Goal: Information Seeking & Learning: Check status

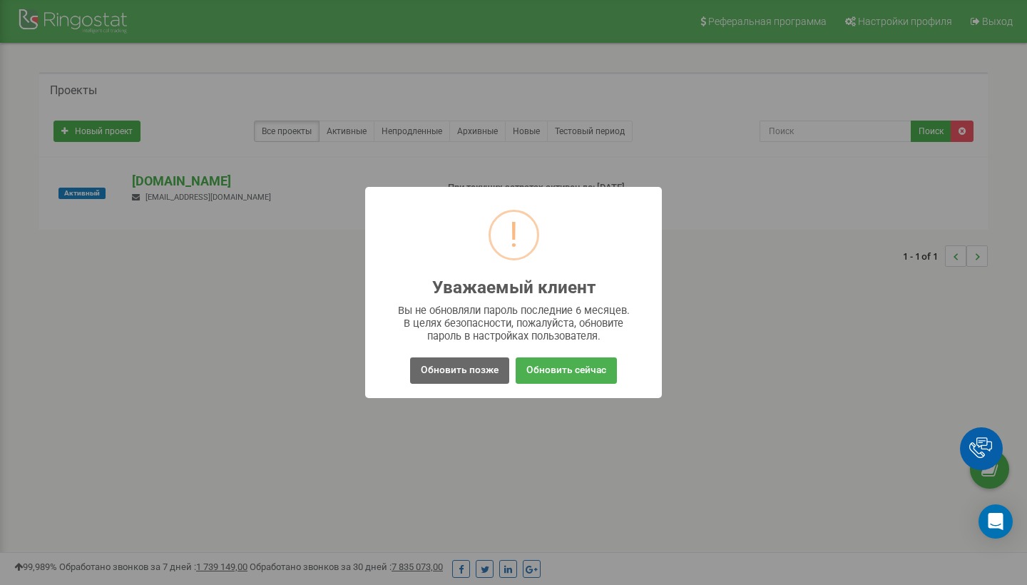
click at [482, 369] on button "Обновить позже" at bounding box center [459, 370] width 99 height 26
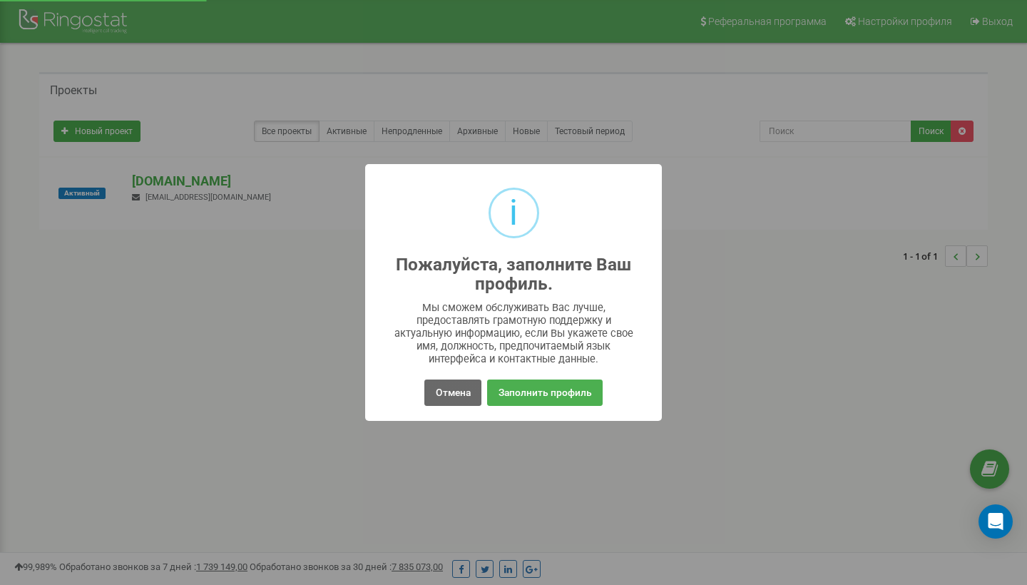
click at [457, 396] on button "Отмена" at bounding box center [453, 393] width 56 height 26
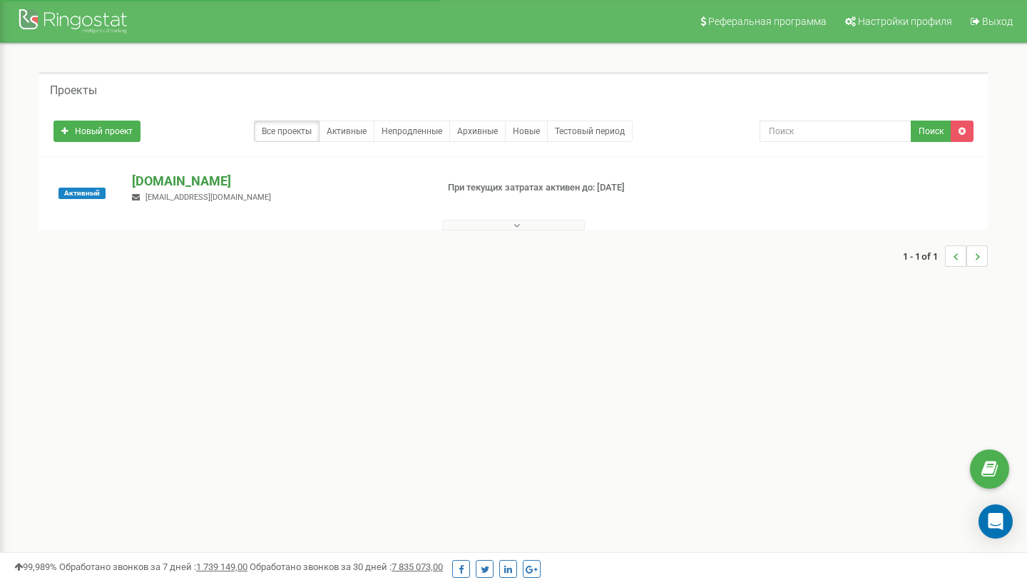
click at [142, 178] on p "[DOMAIN_NAME]" at bounding box center [278, 181] width 293 height 19
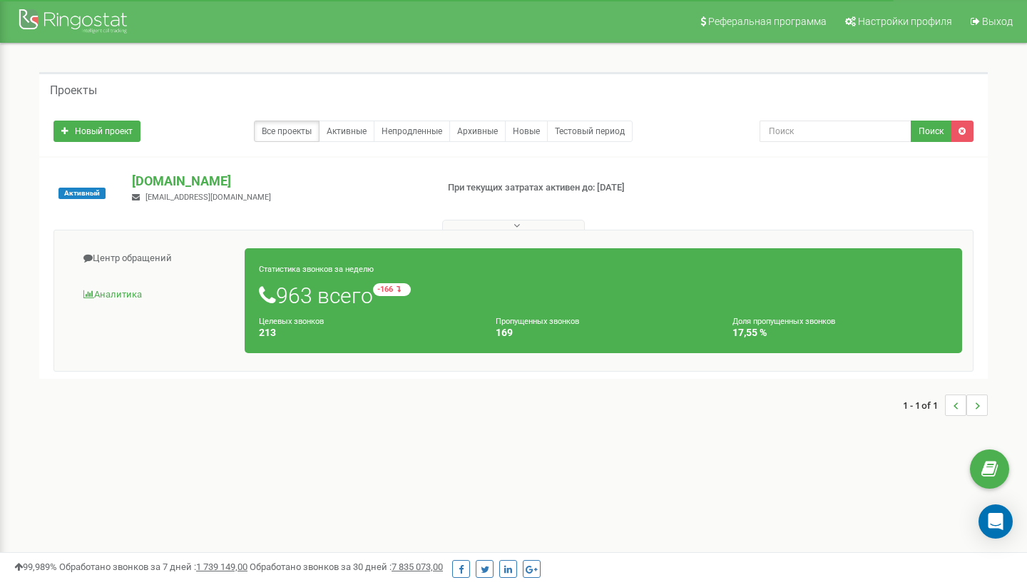
click at [128, 290] on link "Аналитика" at bounding box center [155, 295] width 181 height 35
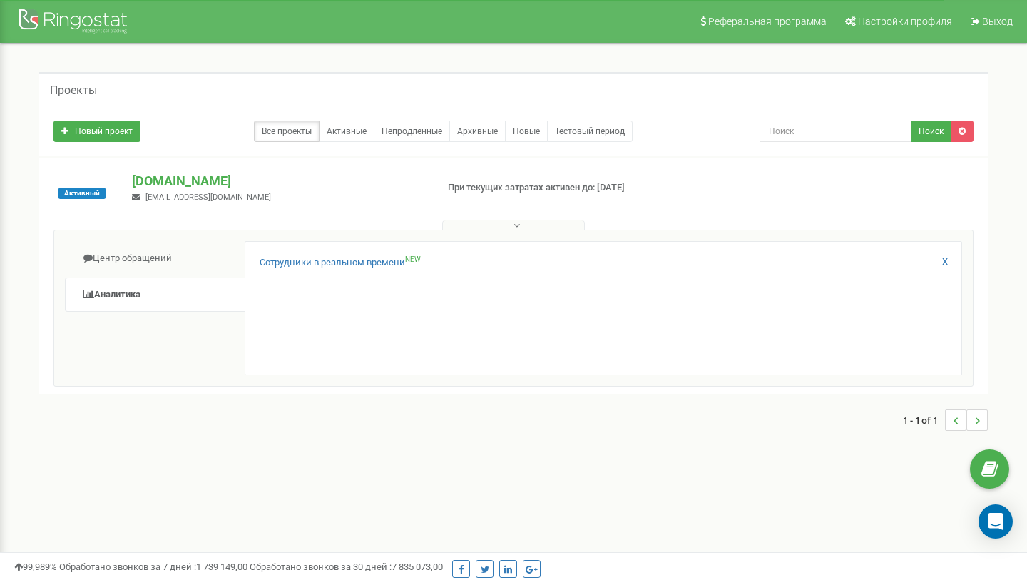
click at [263, 270] on div "Сотрудники в реальном времени NEW" at bounding box center [604, 266] width 688 height 21
click at [268, 266] on link "Сотрудники в реальном времени NEW" at bounding box center [340, 263] width 161 height 14
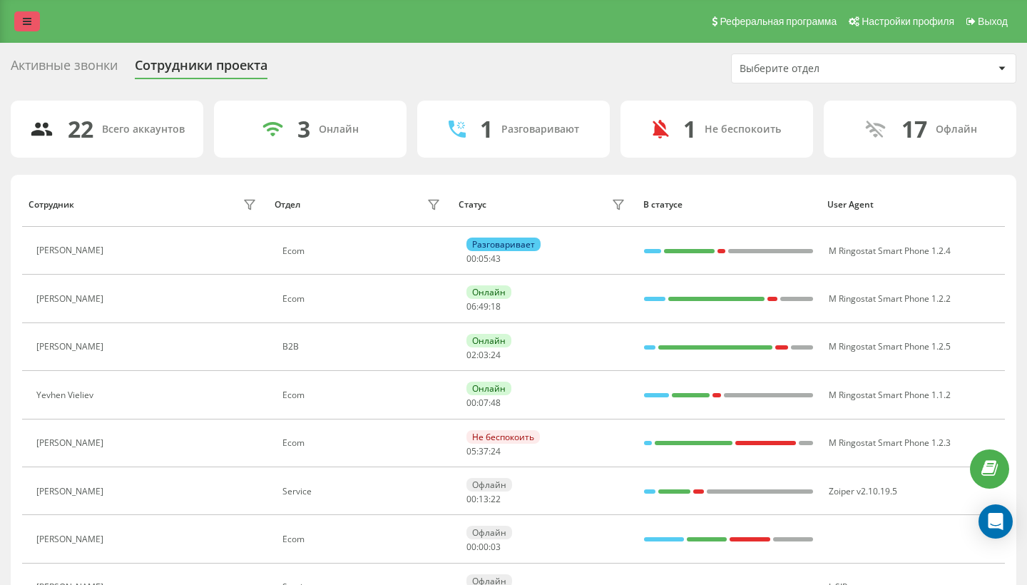
click at [28, 26] on icon at bounding box center [27, 21] width 9 height 10
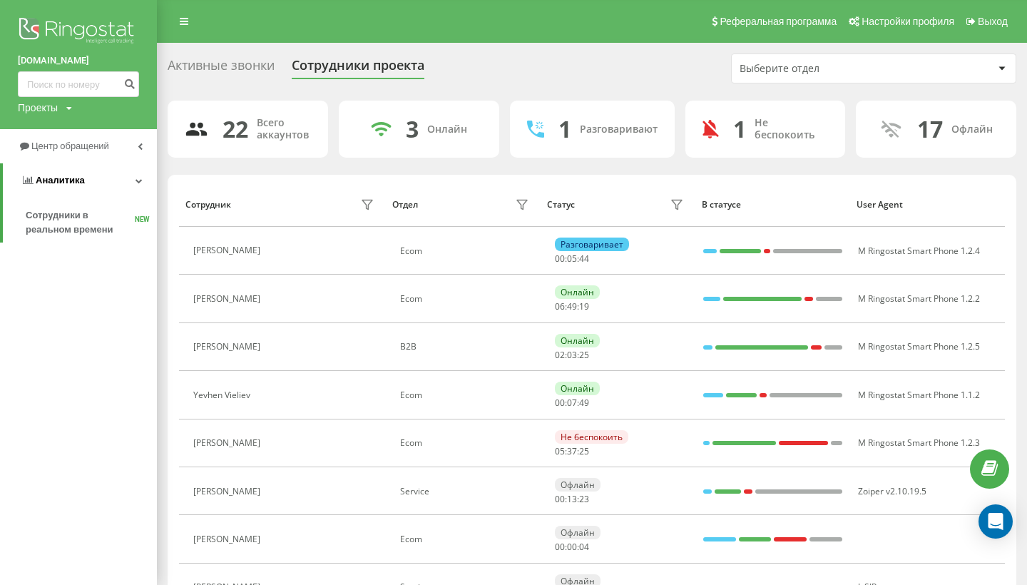
click at [75, 188] on span "Аналитика" at bounding box center [53, 180] width 64 height 14
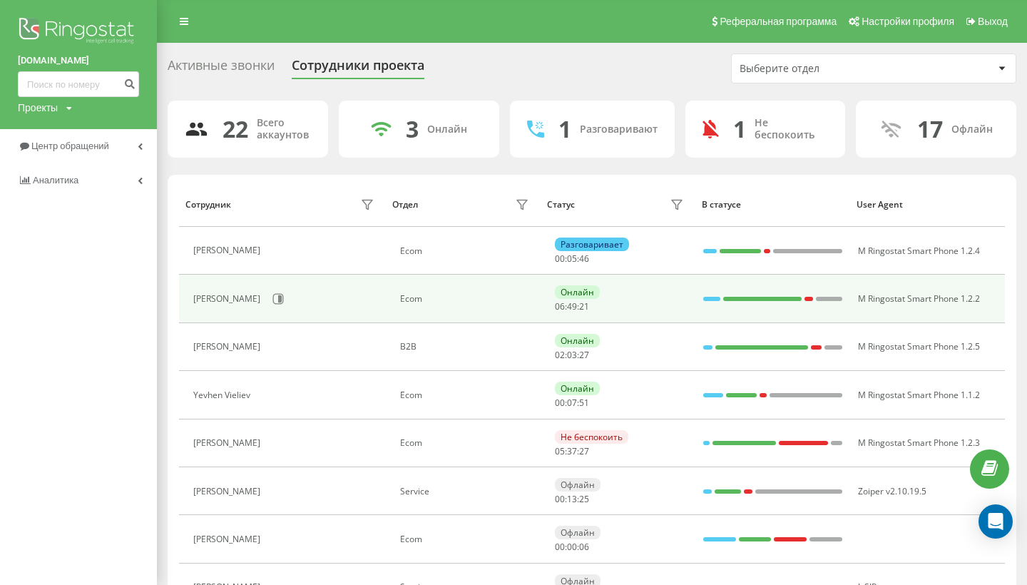
click at [322, 296] on div "Yaroslav Chupryna" at bounding box center [285, 299] width 185 height 24
click at [437, 305] on td "Ecom" at bounding box center [463, 299] width 155 height 48
click at [282, 298] on icon at bounding box center [280, 298] width 4 height 7
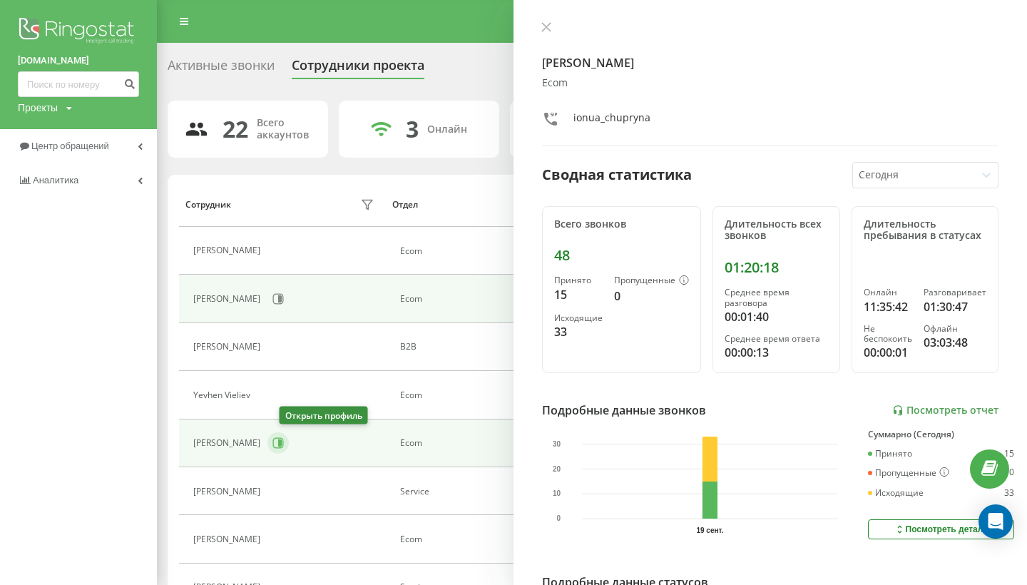
click at [284, 443] on icon at bounding box center [278, 442] width 11 height 11
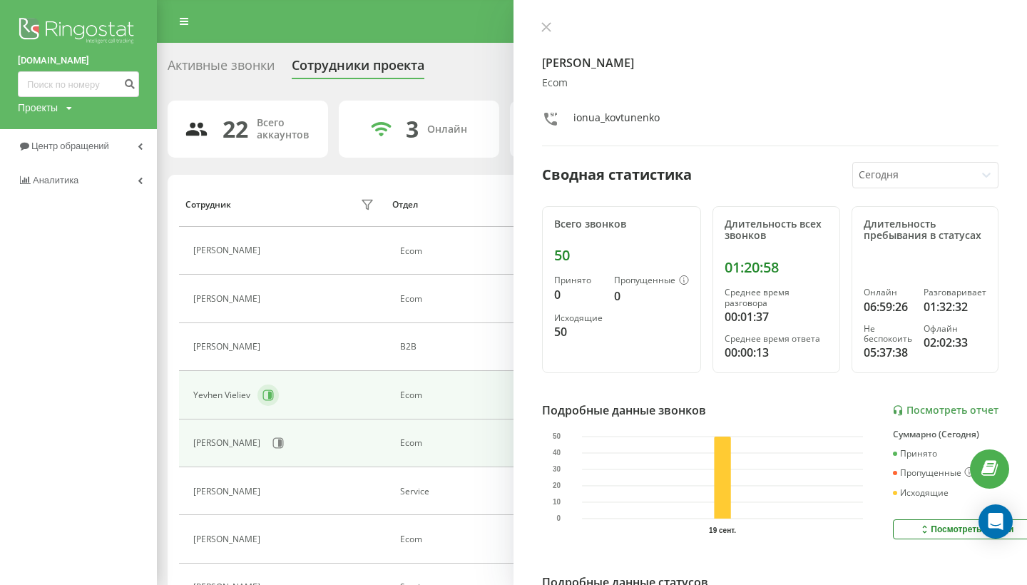
click at [269, 392] on icon at bounding box center [270, 395] width 4 height 7
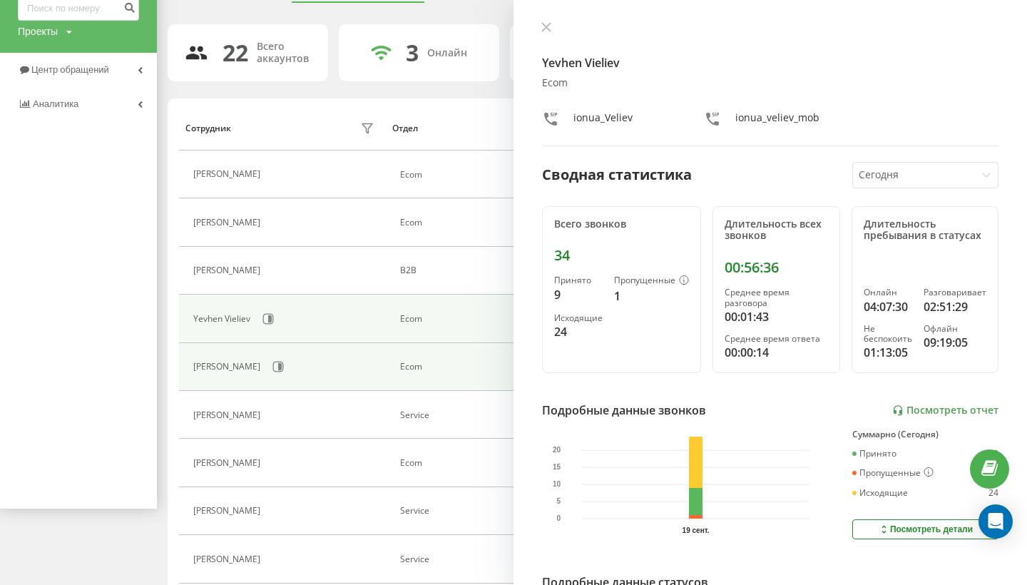
scroll to position [35, 0]
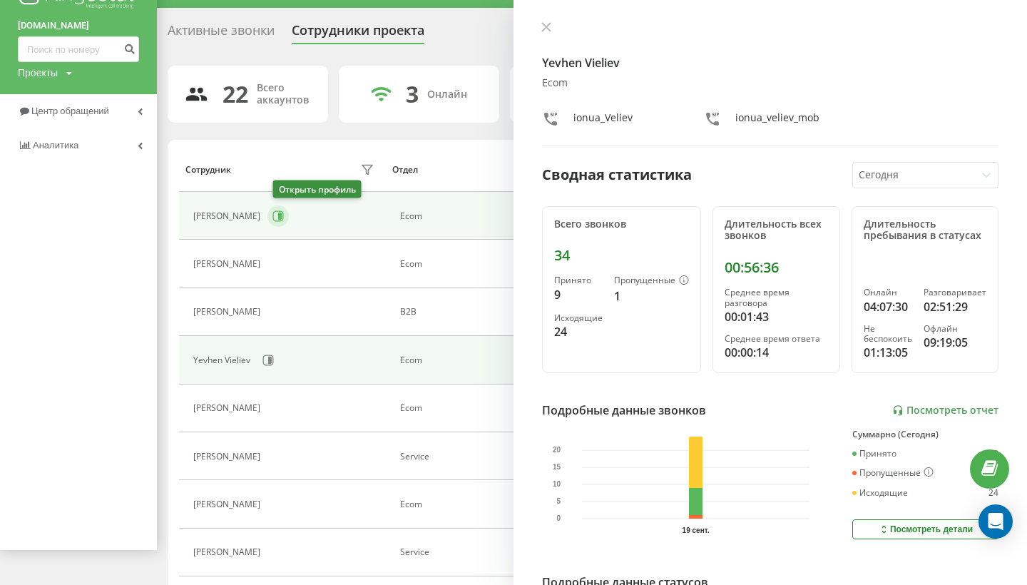
click at [288, 220] on button at bounding box center [278, 215] width 21 height 21
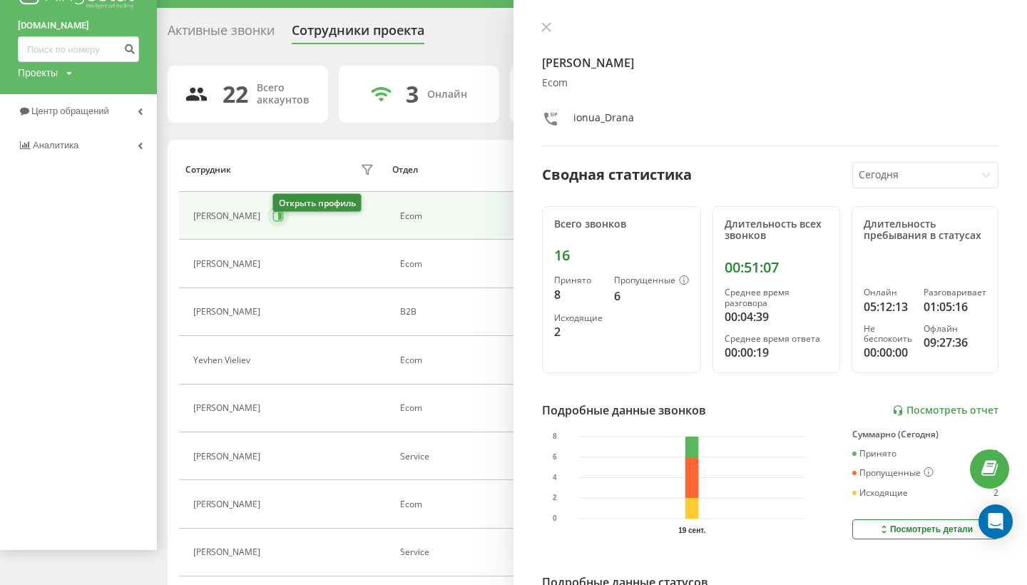
click at [282, 220] on icon at bounding box center [280, 216] width 4 height 7
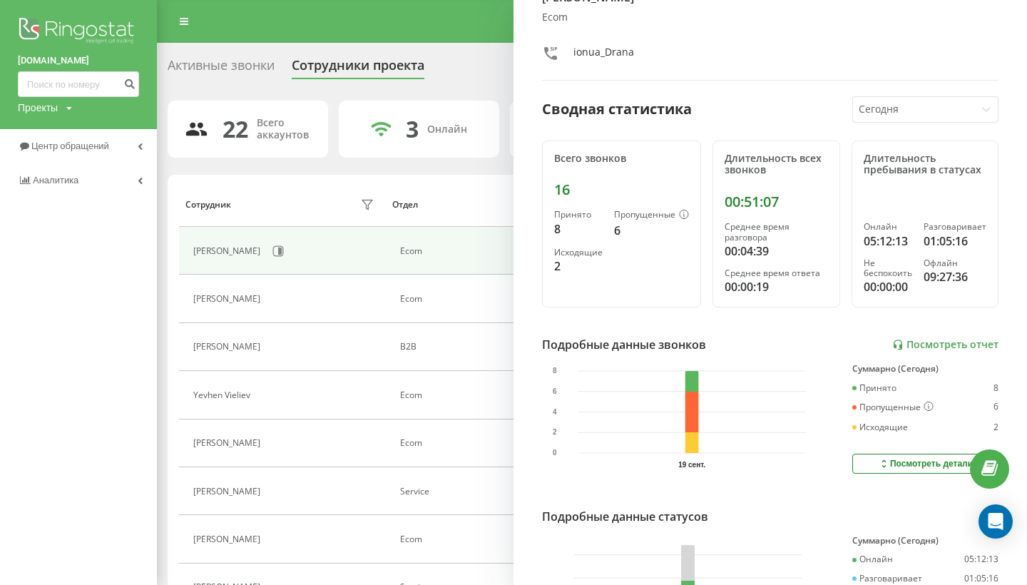
scroll to position [74, 0]
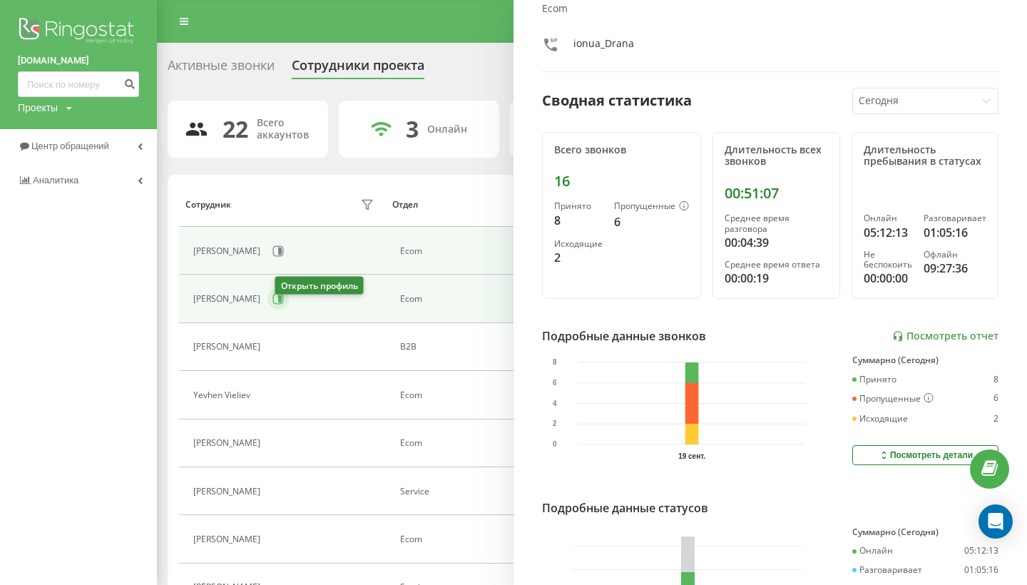
click at [284, 305] on icon at bounding box center [278, 298] width 11 height 11
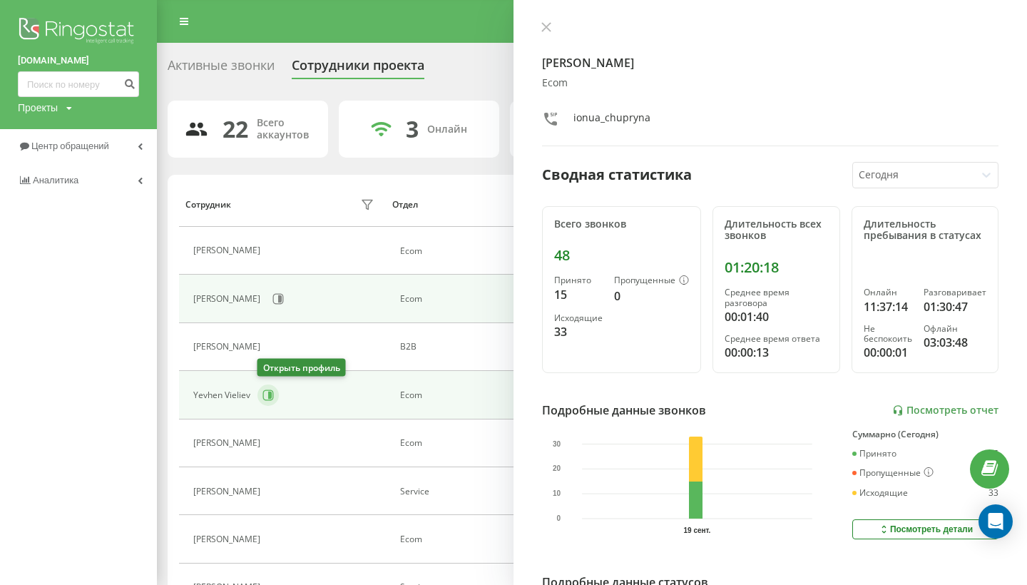
click at [267, 392] on icon at bounding box center [268, 395] width 11 height 11
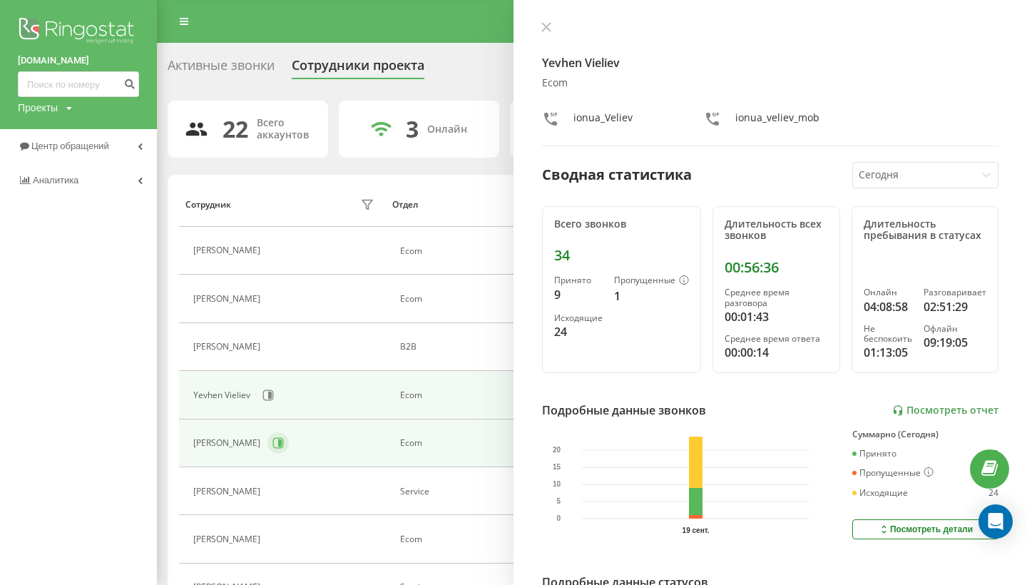
click at [284, 444] on icon at bounding box center [278, 443] width 11 height 11
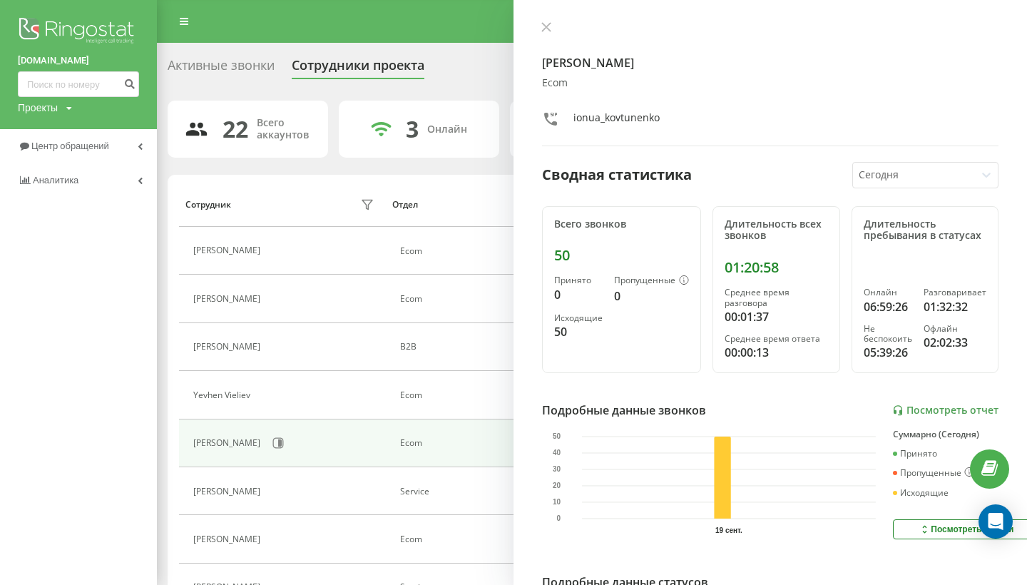
drag, startPoint x: 552, startPoint y: 219, endPoint x: 641, endPoint y: 337, distance: 147.7
click at [641, 337] on div "Всего звонков 50 Принято 0 Пропущенные 0 Исходящие 50" at bounding box center [621, 290] width 159 height 168
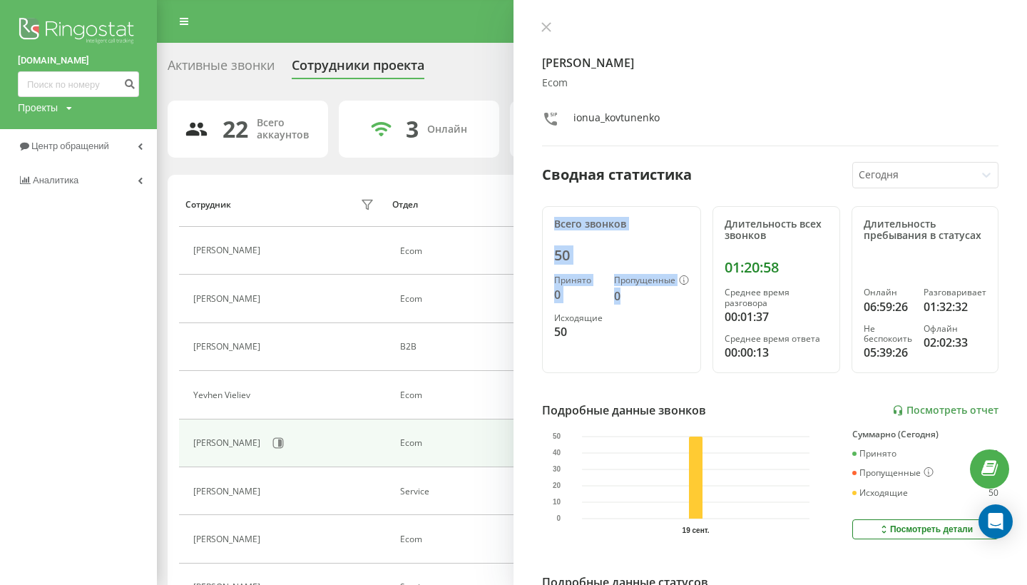
click at [632, 293] on div "0" at bounding box center [651, 296] width 75 height 17
click at [559, 256] on div "50" at bounding box center [621, 255] width 135 height 17
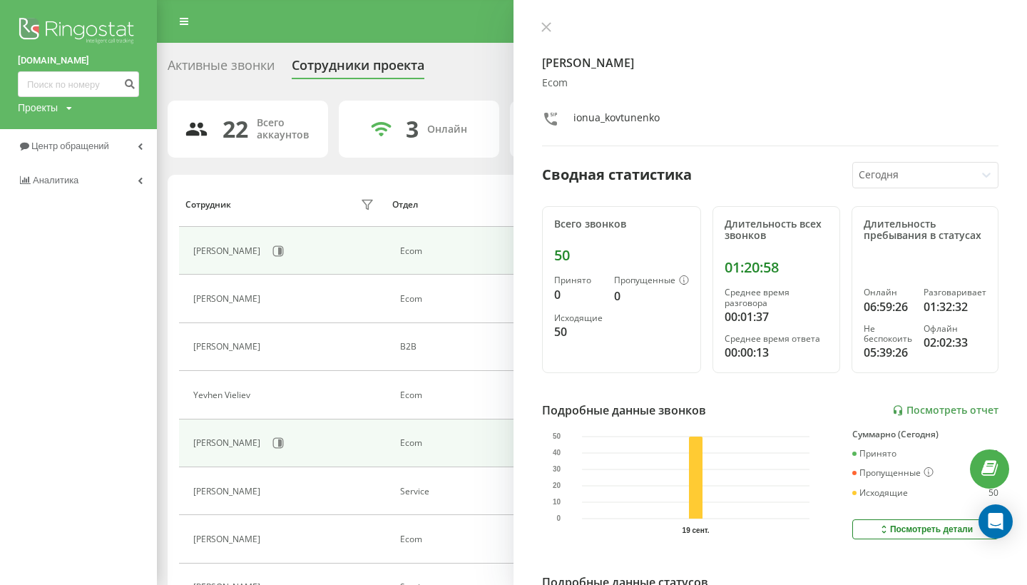
click at [272, 250] on td "Oleksandra Drana" at bounding box center [282, 251] width 207 height 48
click at [284, 257] on icon at bounding box center [278, 250] width 11 height 11
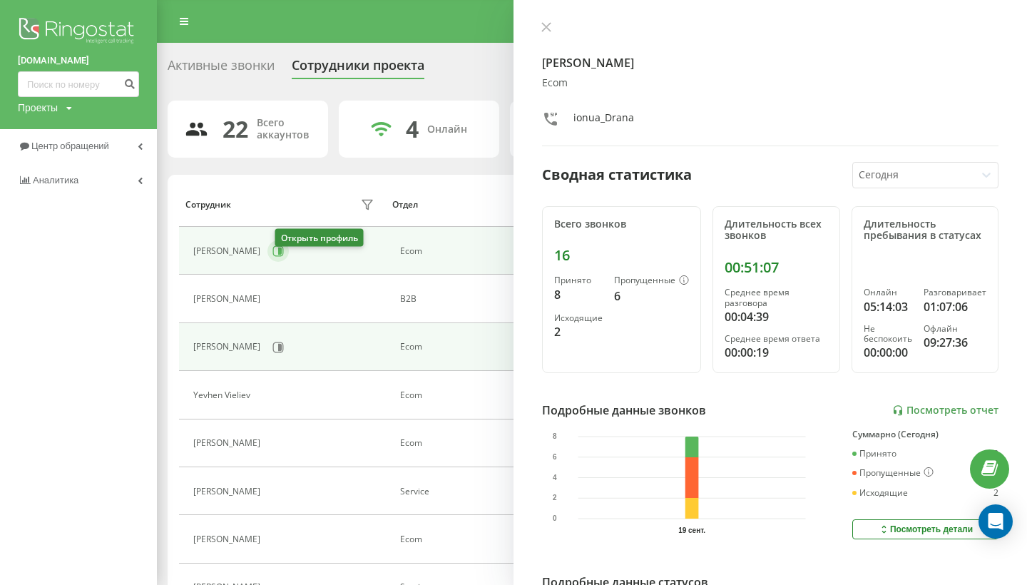
click at [284, 257] on icon at bounding box center [278, 250] width 11 height 11
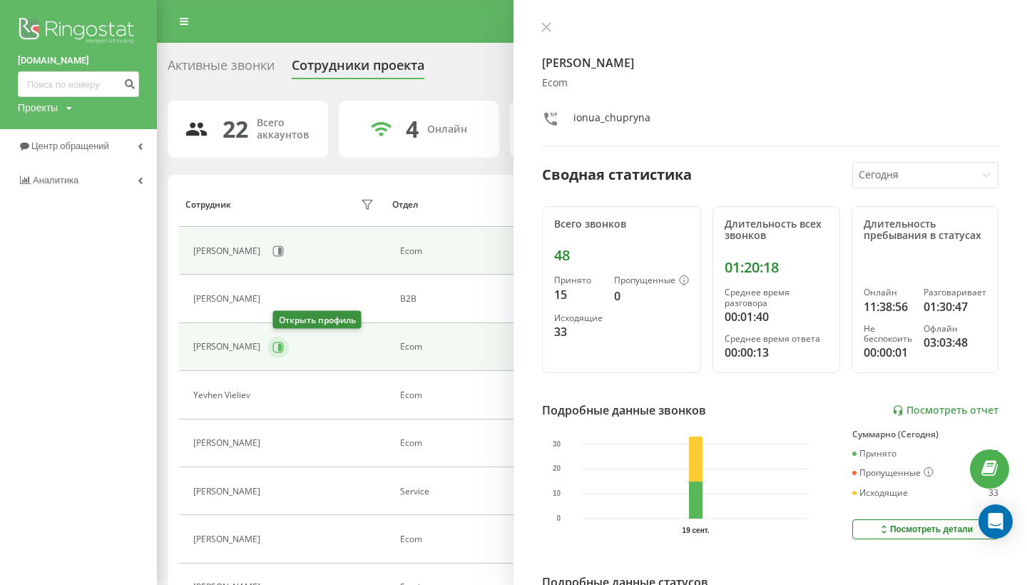
click at [281, 351] on icon at bounding box center [278, 347] width 11 height 11
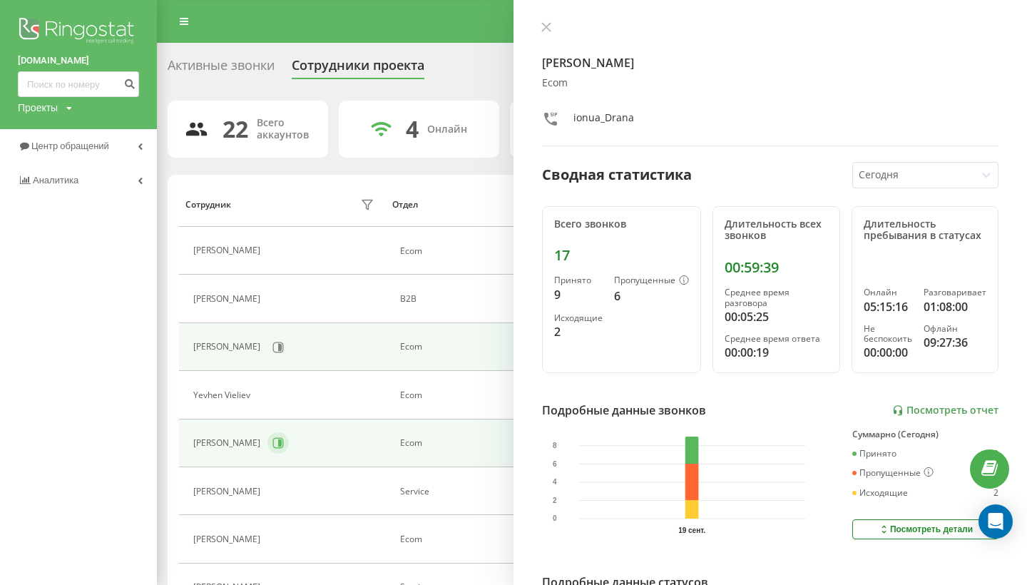
click at [282, 443] on icon at bounding box center [280, 443] width 4 height 7
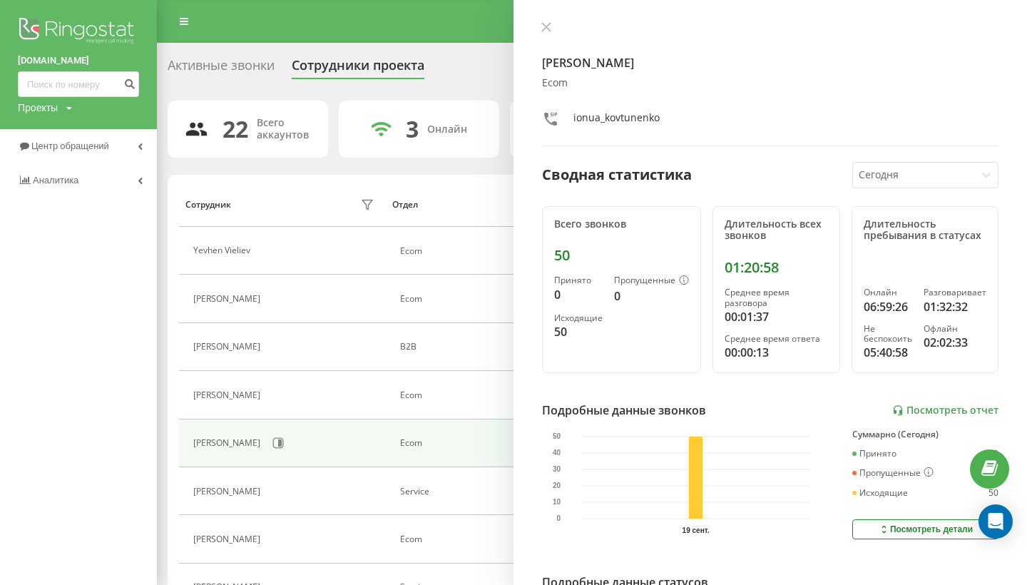
click at [262, 295] on td "Yaroslav Chupryna" at bounding box center [282, 299] width 207 height 48
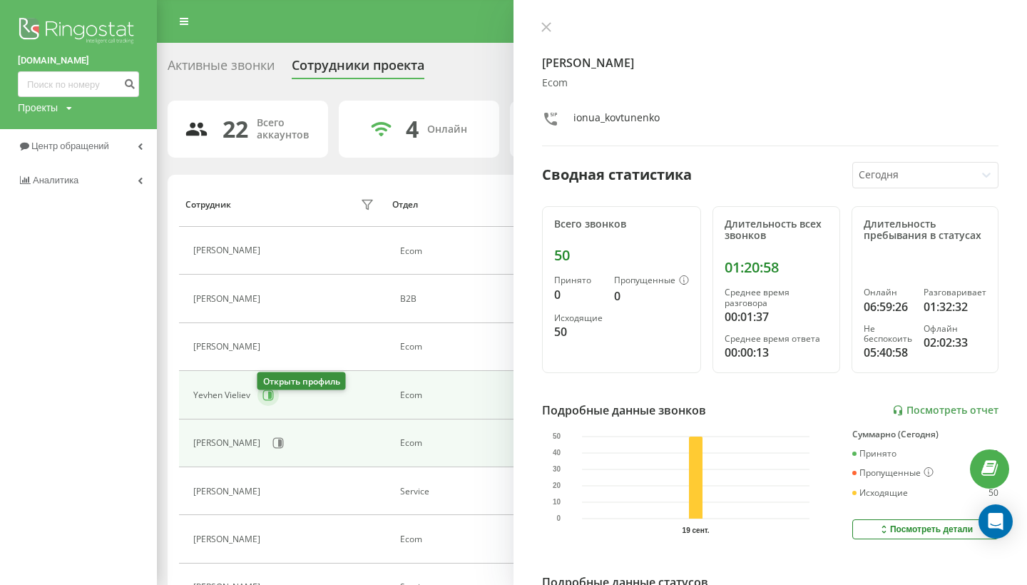
click at [274, 406] on button at bounding box center [268, 395] width 21 height 21
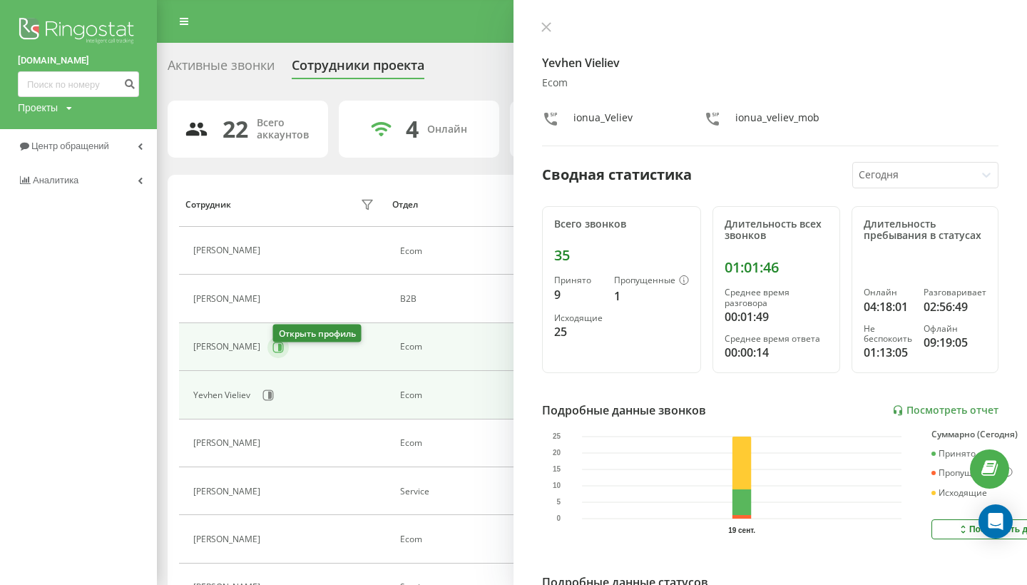
click at [282, 350] on icon at bounding box center [280, 346] width 4 height 7
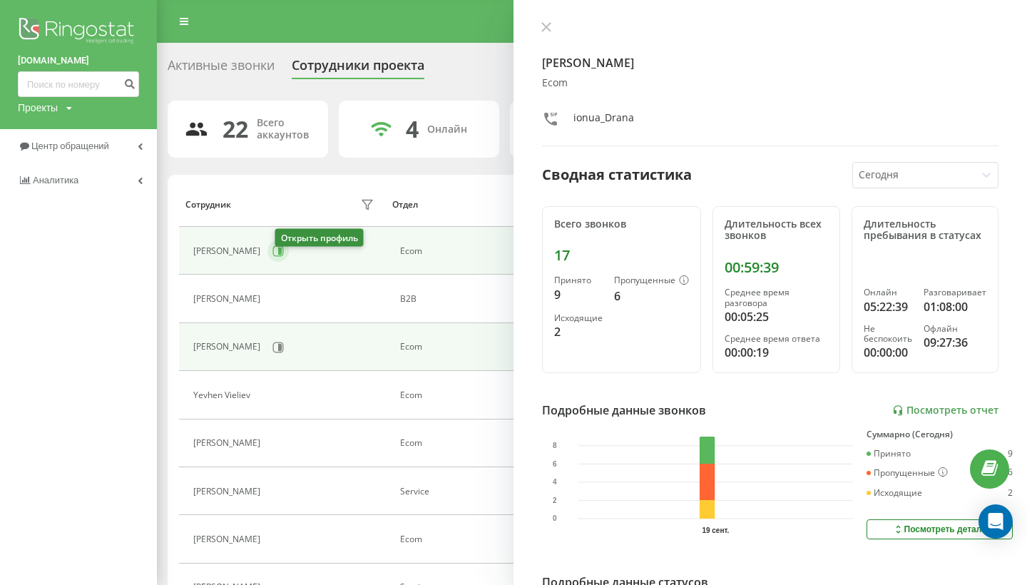
click at [282, 255] on icon at bounding box center [280, 251] width 4 height 7
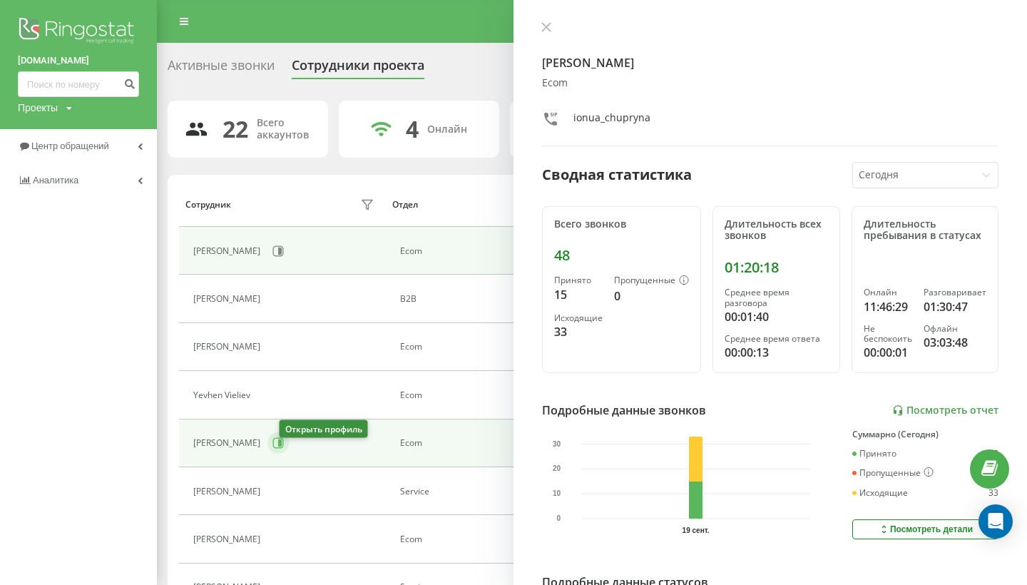
click at [282, 447] on icon at bounding box center [280, 443] width 4 height 7
click at [264, 257] on icon at bounding box center [268, 250] width 11 height 11
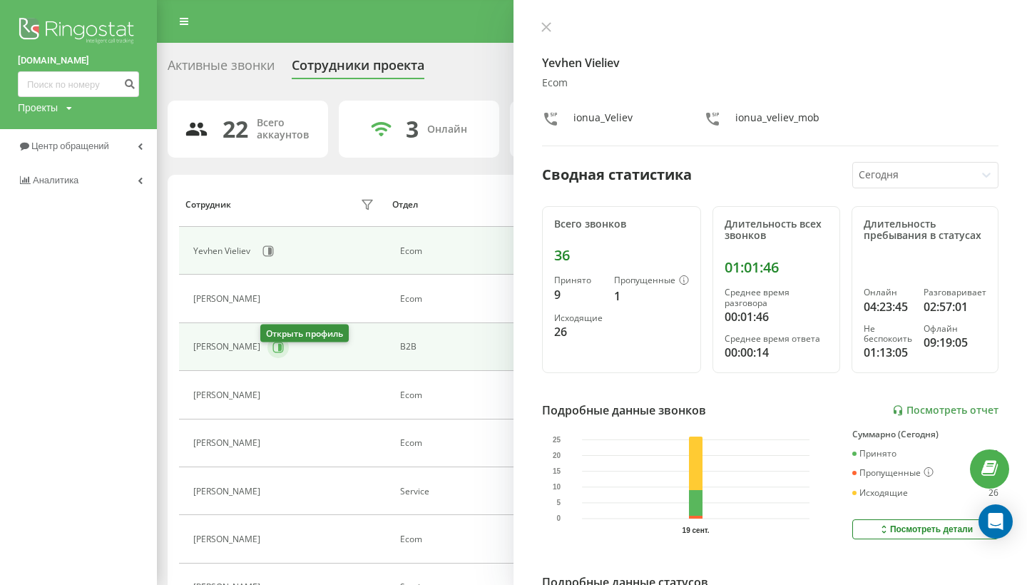
click at [273, 353] on icon at bounding box center [278, 347] width 11 height 11
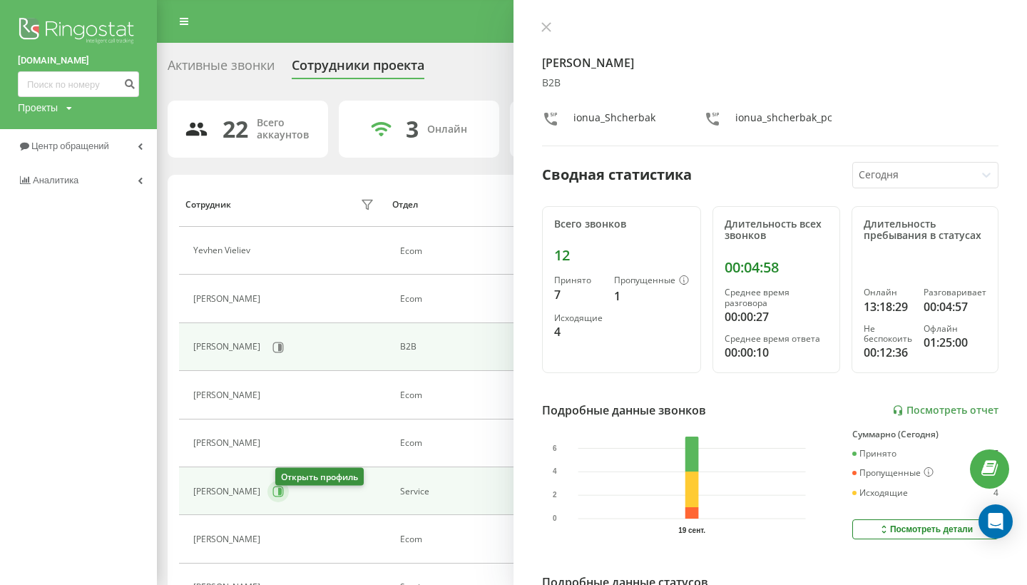
click at [285, 502] on button at bounding box center [278, 491] width 21 height 21
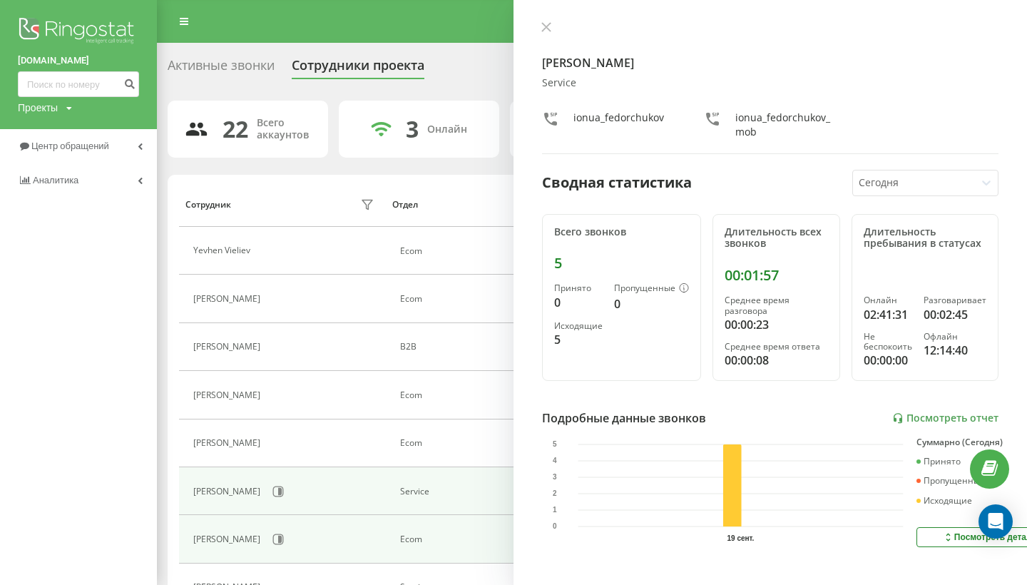
scroll to position [76, 0]
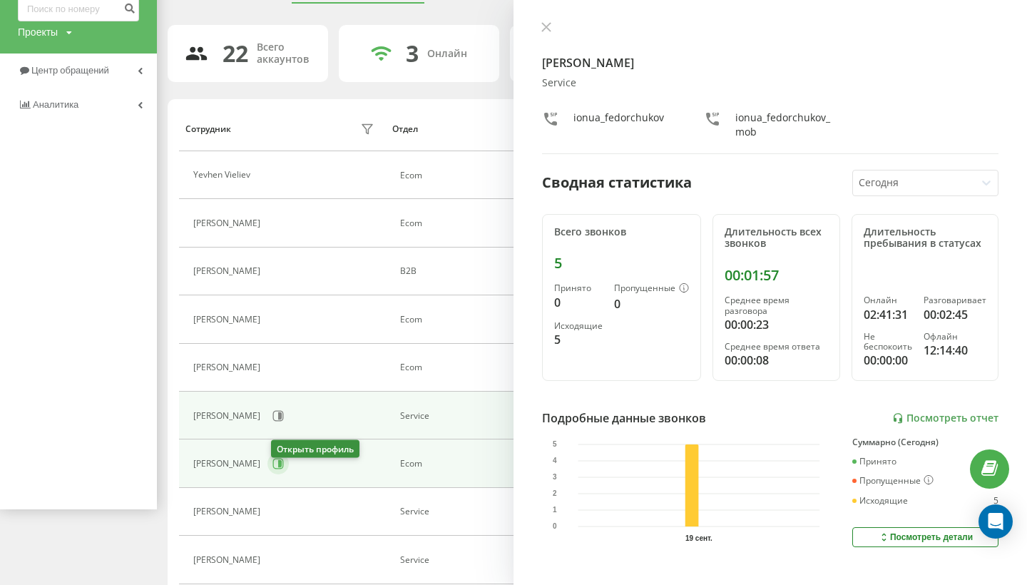
click at [282, 467] on icon at bounding box center [280, 463] width 4 height 7
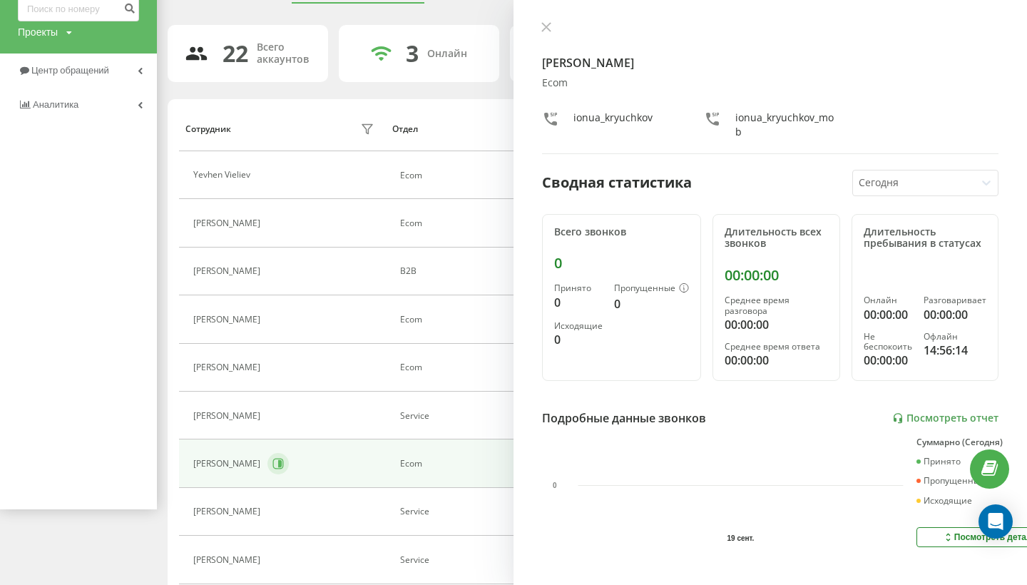
scroll to position [215, 0]
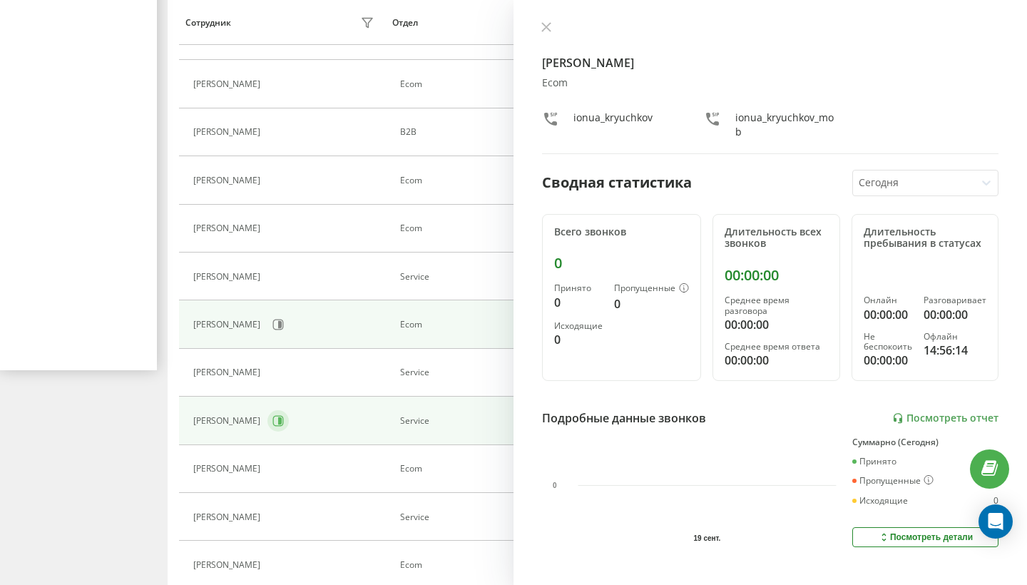
click at [273, 427] on icon at bounding box center [278, 420] width 11 height 11
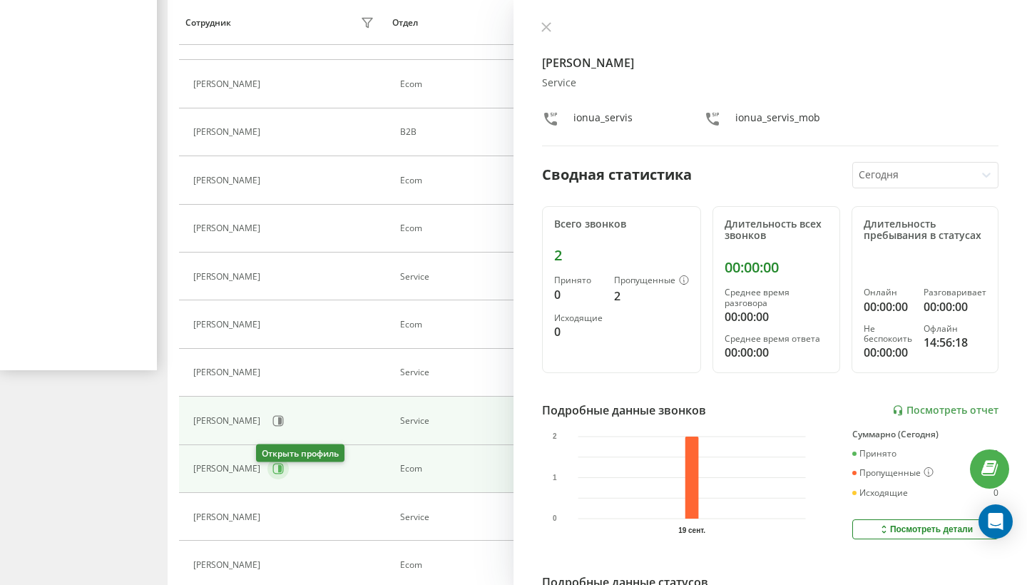
click at [278, 472] on icon at bounding box center [280, 468] width 4 height 7
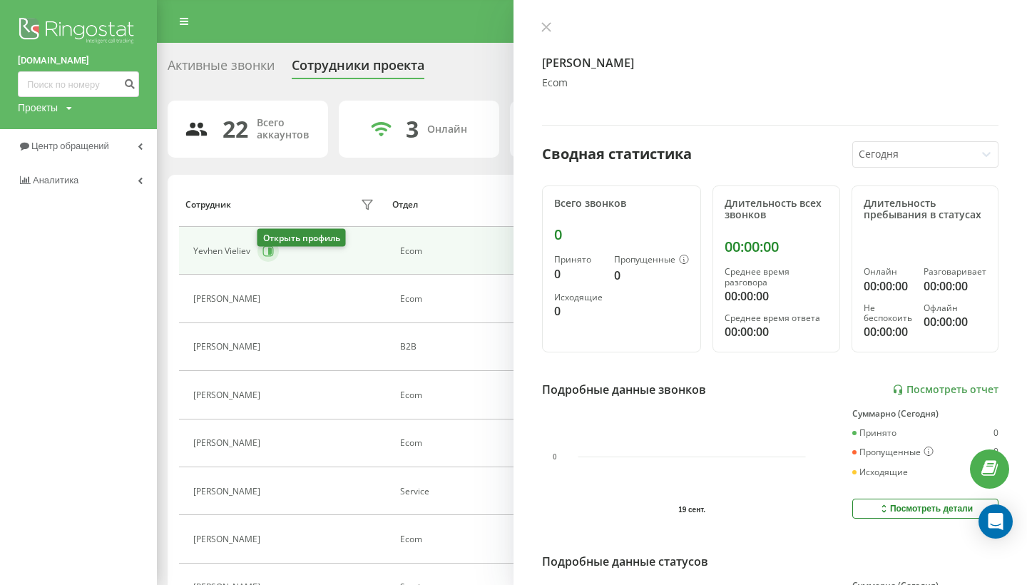
click at [274, 262] on button at bounding box center [268, 250] width 21 height 21
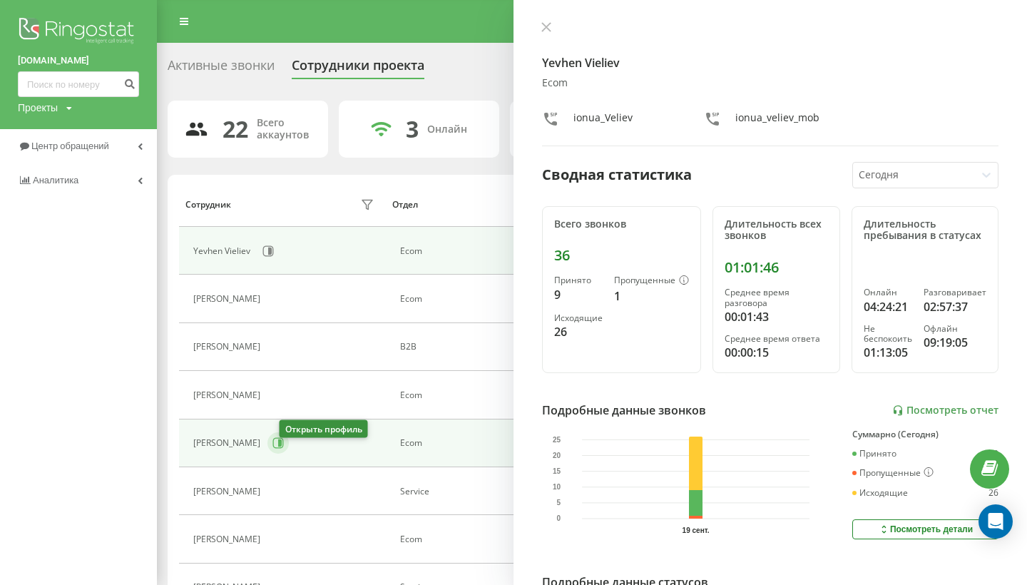
click at [284, 449] on icon at bounding box center [278, 442] width 11 height 11
